Goal: Task Accomplishment & Management: Manage account settings

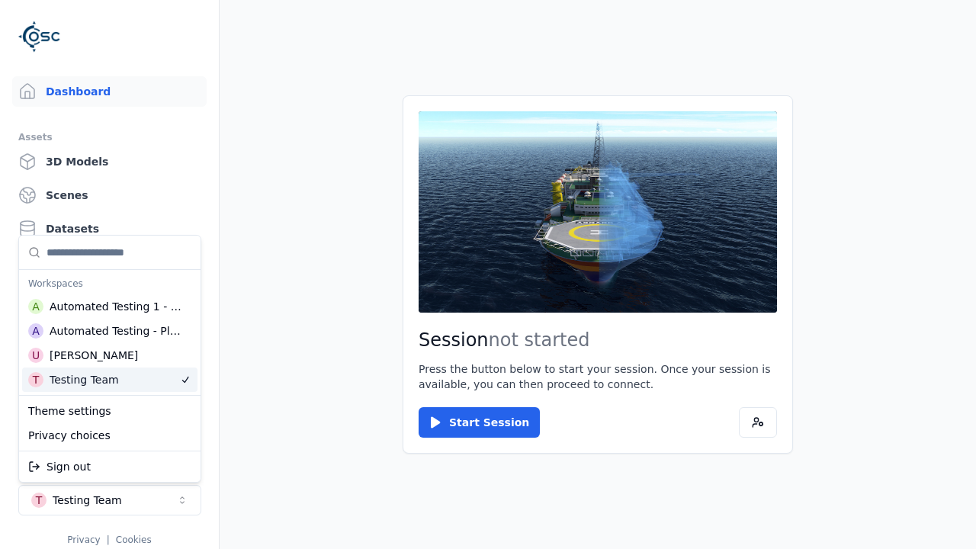
click at [314, 457] on html "Dashboard Assets 3D Models Scenes Datasets Recordings Support Documentation Adm…" at bounding box center [488, 274] width 976 height 549
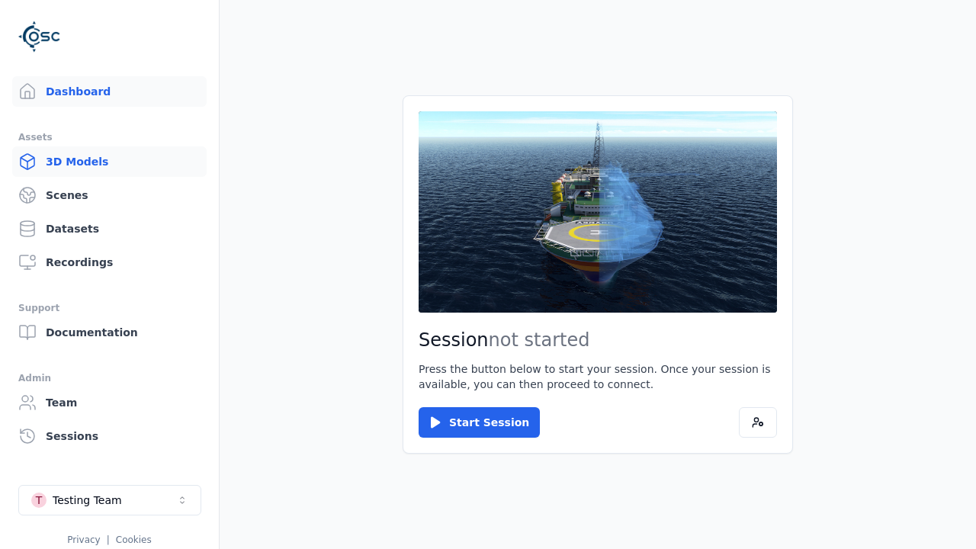
click at [109, 162] on link "3D Models" at bounding box center [109, 161] width 194 height 30
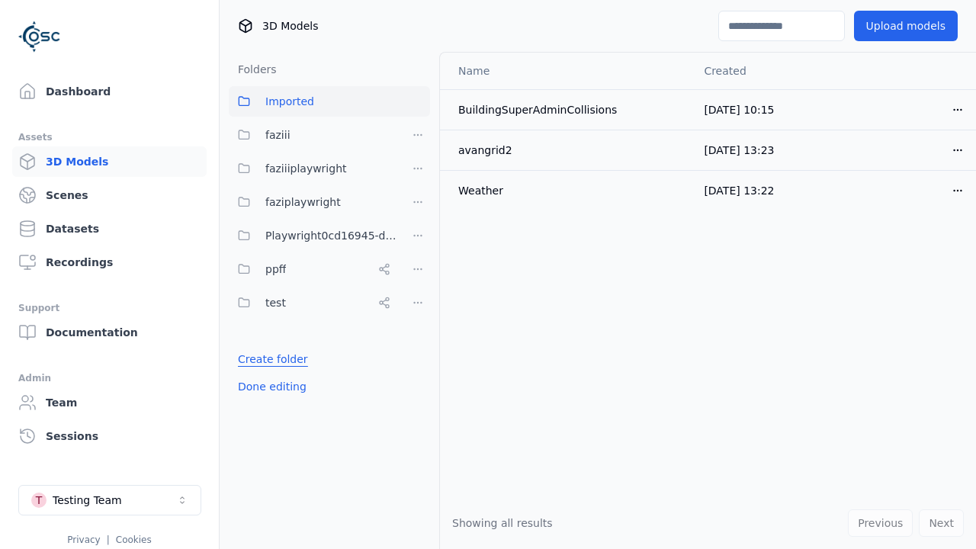
click at [269, 359] on link "Create folder" at bounding box center [273, 358] width 70 height 15
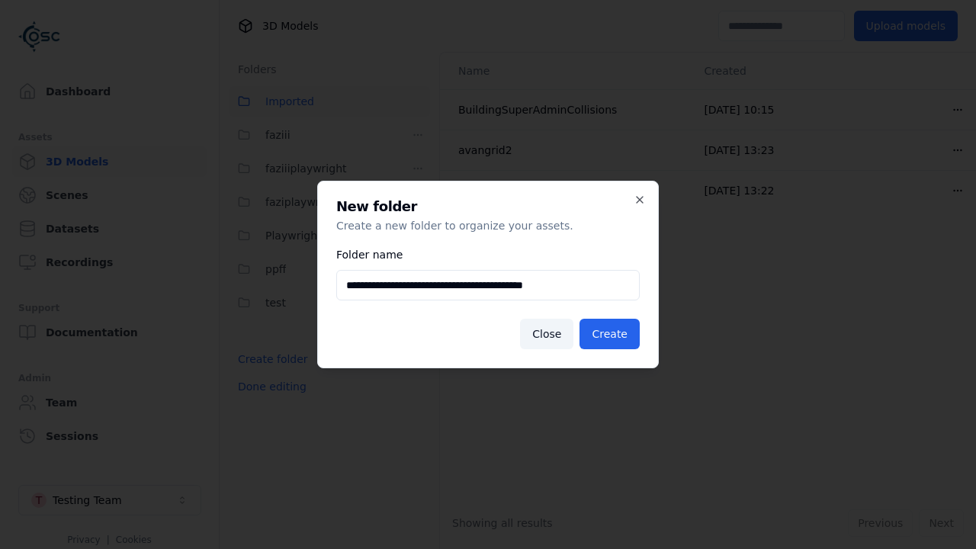
type input "**********"
click at [611, 334] on button "Create" at bounding box center [609, 334] width 60 height 30
click at [269, 400] on button "Done editing" at bounding box center [272, 386] width 87 height 27
click at [255, 393] on button "Done editing" at bounding box center [272, 386] width 87 height 27
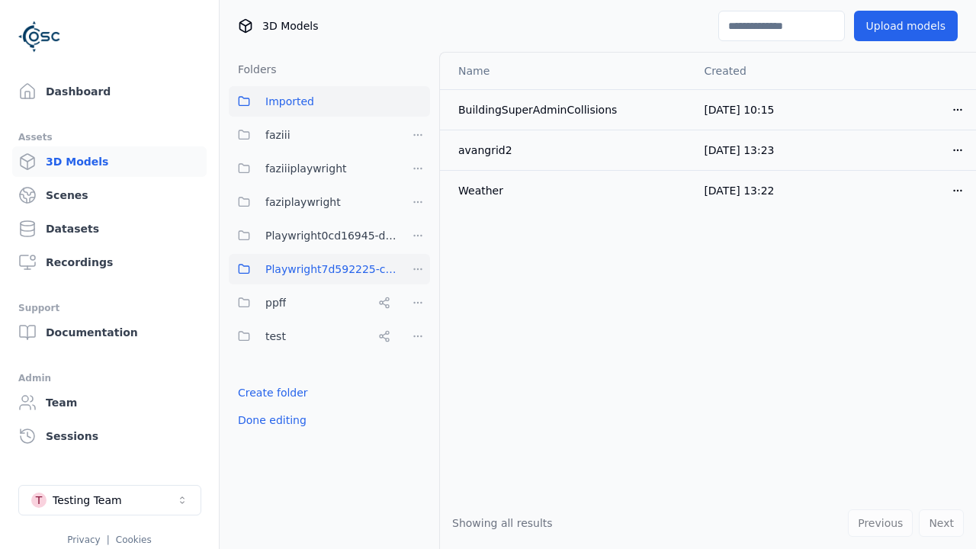
click at [418, 269] on html "Dashboard Assets 3D Models Scenes Datasets Recordings Support Documentation Adm…" at bounding box center [488, 274] width 976 height 549
click at [417, 324] on div "Rename" at bounding box center [423, 325] width 102 height 24
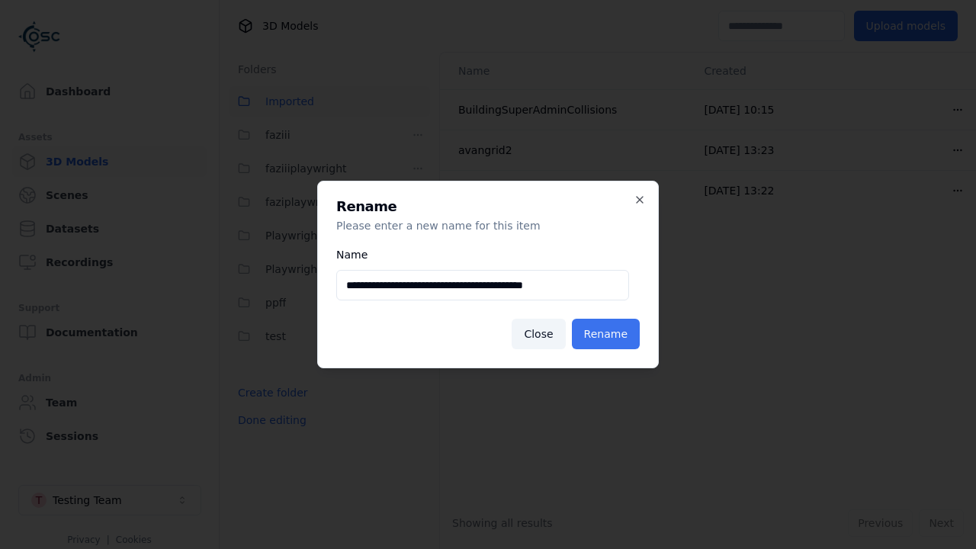
click at [482, 285] on input "**********" at bounding box center [482, 285] width 293 height 30
type input "**********"
click at [607, 334] on button "Rename" at bounding box center [606, 334] width 68 height 30
click at [269, 420] on button "Done editing" at bounding box center [272, 419] width 87 height 27
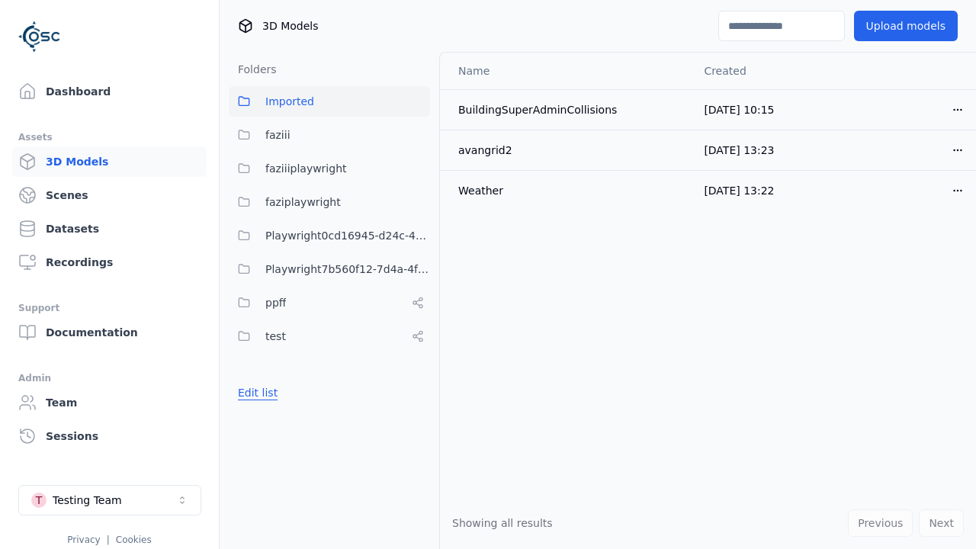
click at [255, 393] on button "Edit list" at bounding box center [258, 392] width 58 height 27
click at [418, 269] on html "Dashboard Assets 3D Models Scenes Datasets Recordings Support Documentation Adm…" at bounding box center [488, 274] width 976 height 549
click at [417, 348] on div "Delete" at bounding box center [423, 349] width 102 height 24
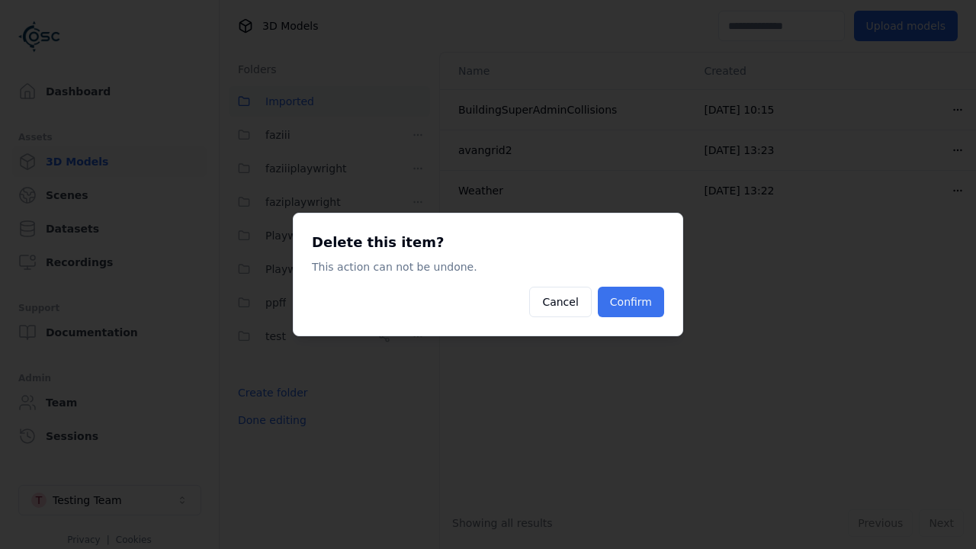
click at [632, 302] on button "Confirm" at bounding box center [631, 302] width 66 height 30
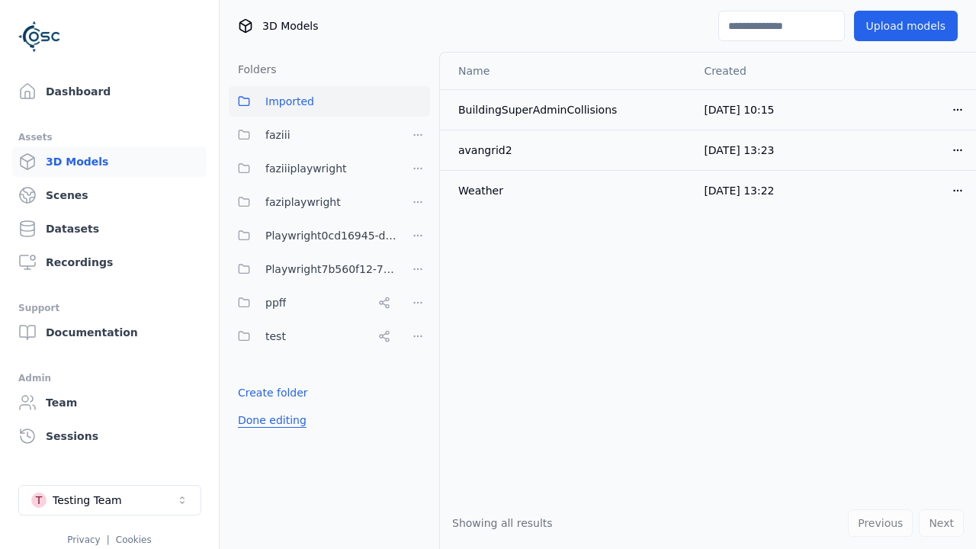
click at [269, 420] on button "Done editing" at bounding box center [272, 419] width 87 height 27
